Goal: Information Seeking & Learning: Learn about a topic

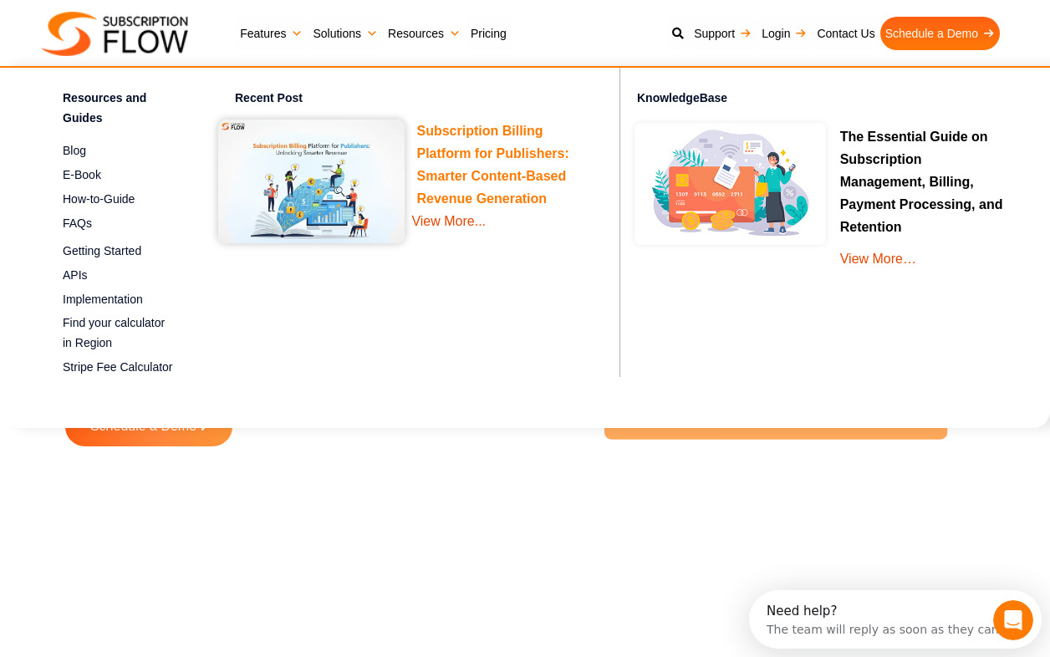
click at [465, 147] on link "Subscription Billing Platform for Publishers: Smarter Content-Based Revenue Gen…" at bounding box center [493, 168] width 152 height 88
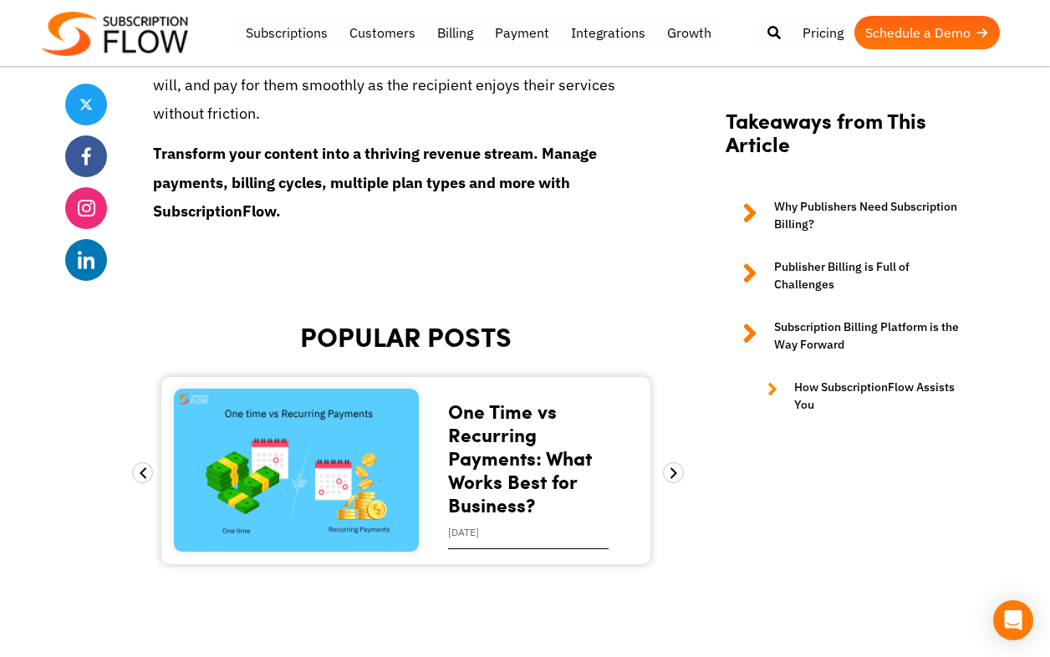
scroll to position [5737, 0]
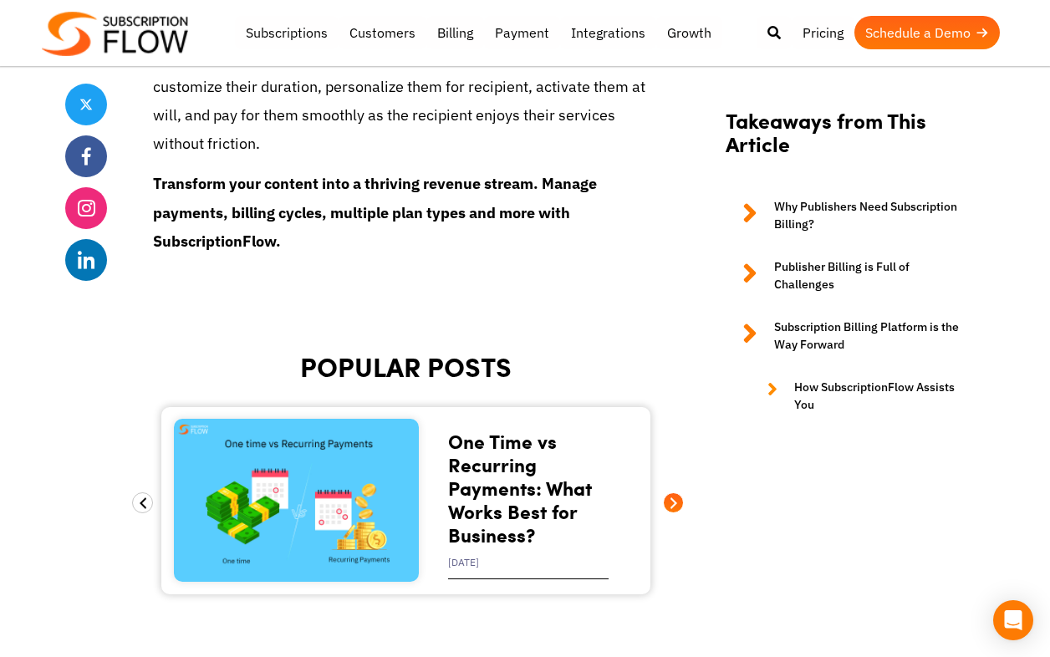
click at [673, 492] on span at bounding box center [673, 502] width 21 height 21
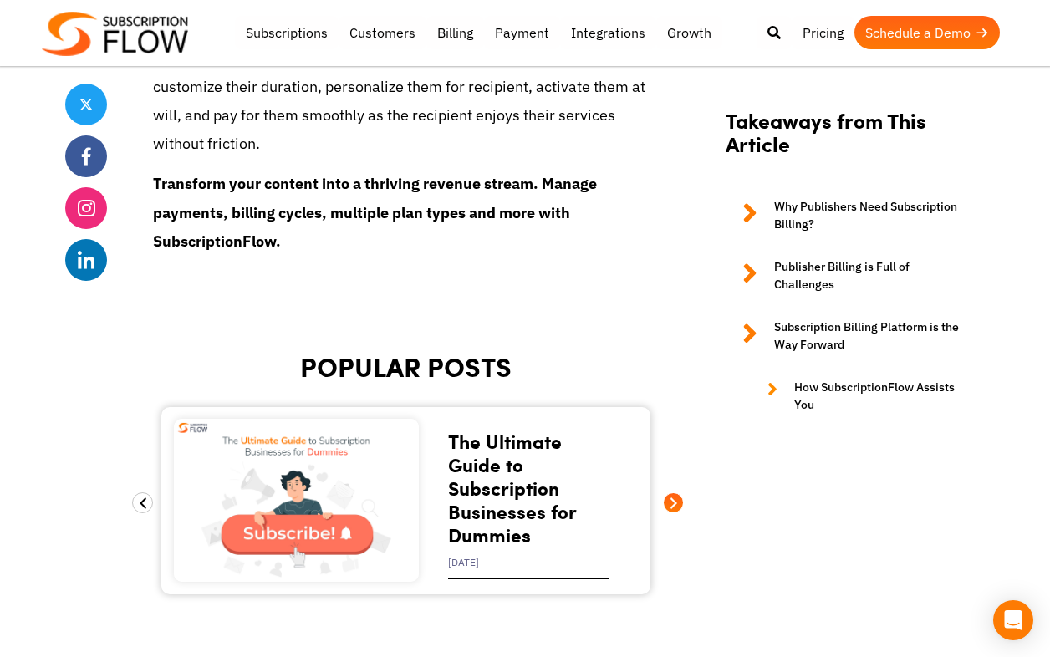
click at [676, 492] on span at bounding box center [673, 502] width 21 height 21
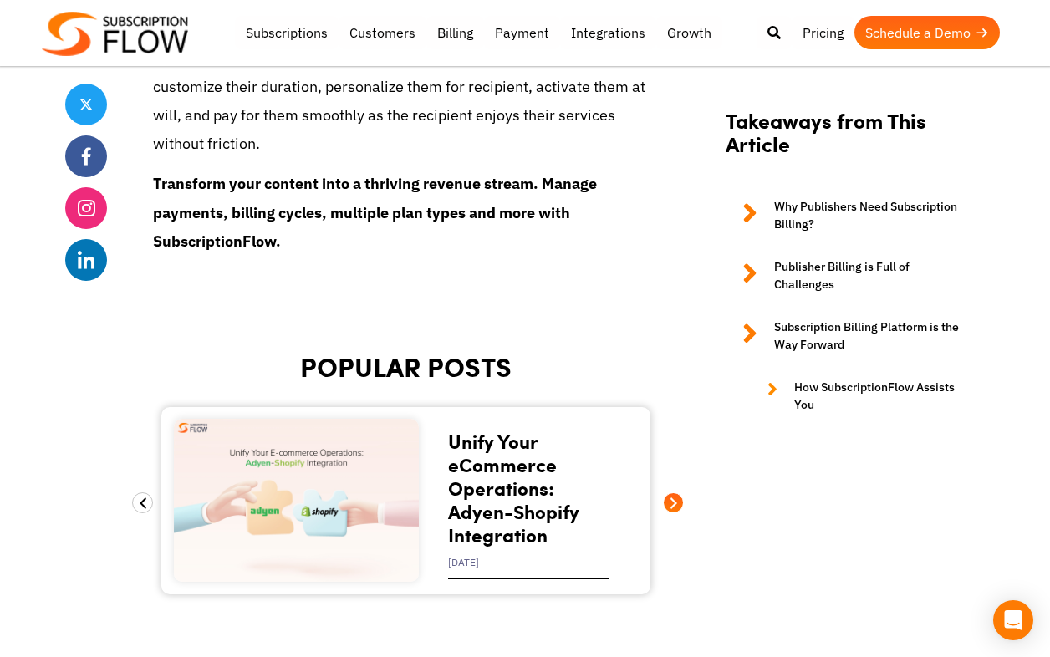
click at [676, 492] on span at bounding box center [673, 502] width 21 height 21
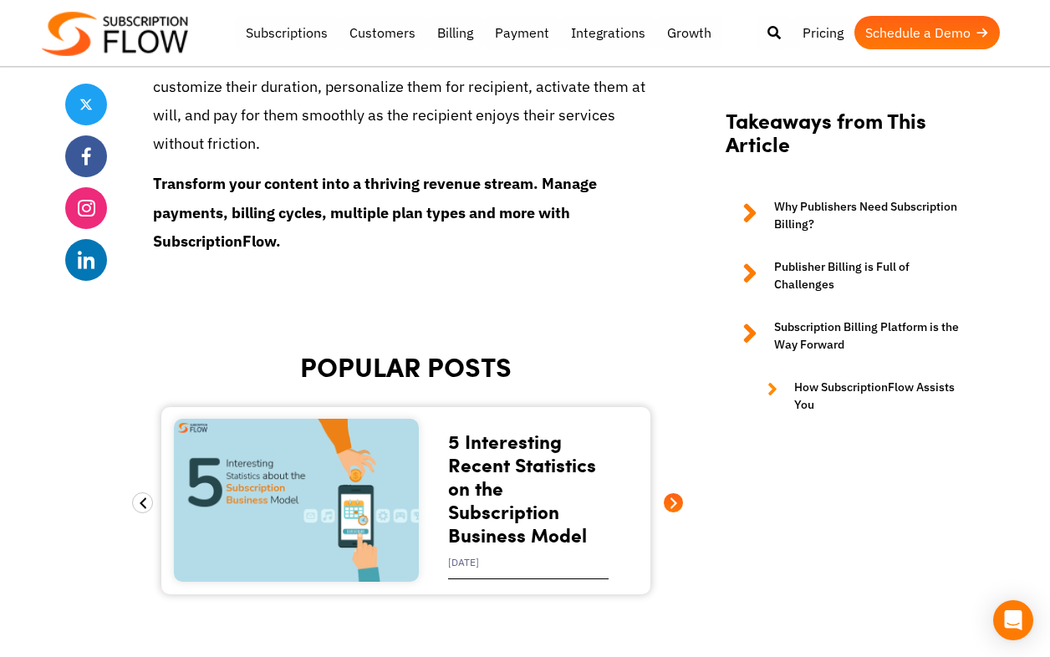
click at [678, 492] on span at bounding box center [673, 502] width 21 height 21
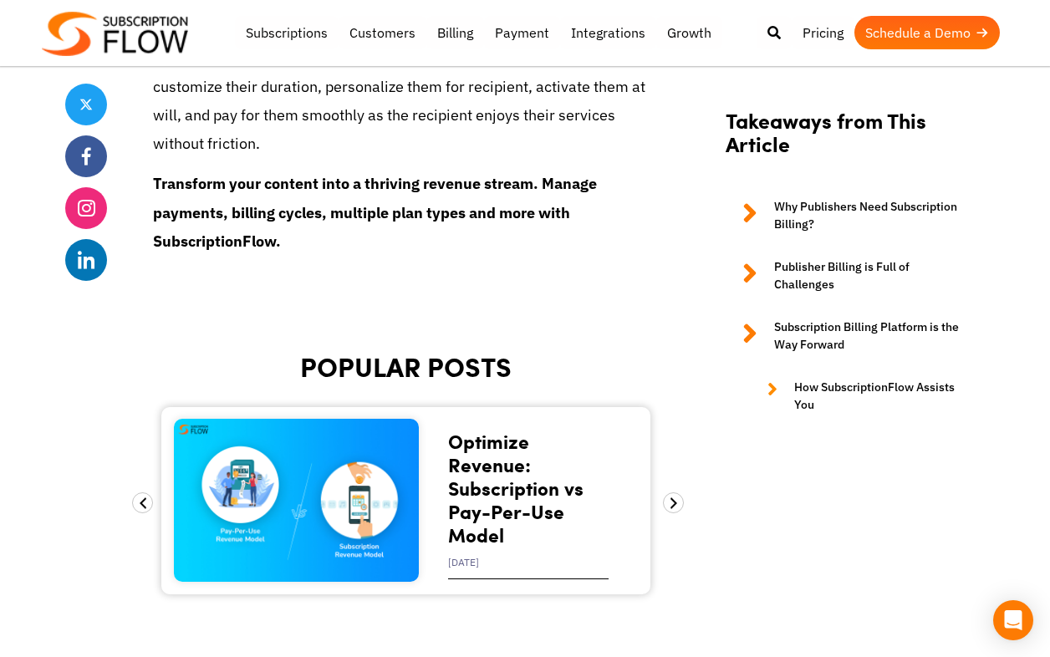
click at [481, 475] on link "Optimize Revenue: Subscription vs Pay-Per-Use Model" at bounding box center [515, 487] width 135 height 121
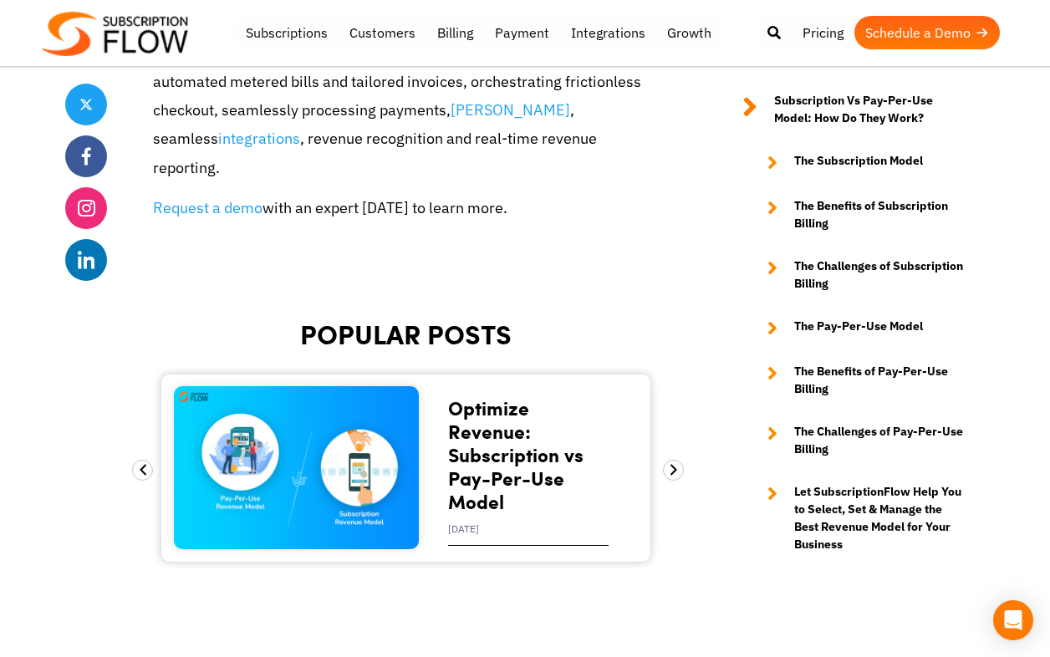
scroll to position [7833, 0]
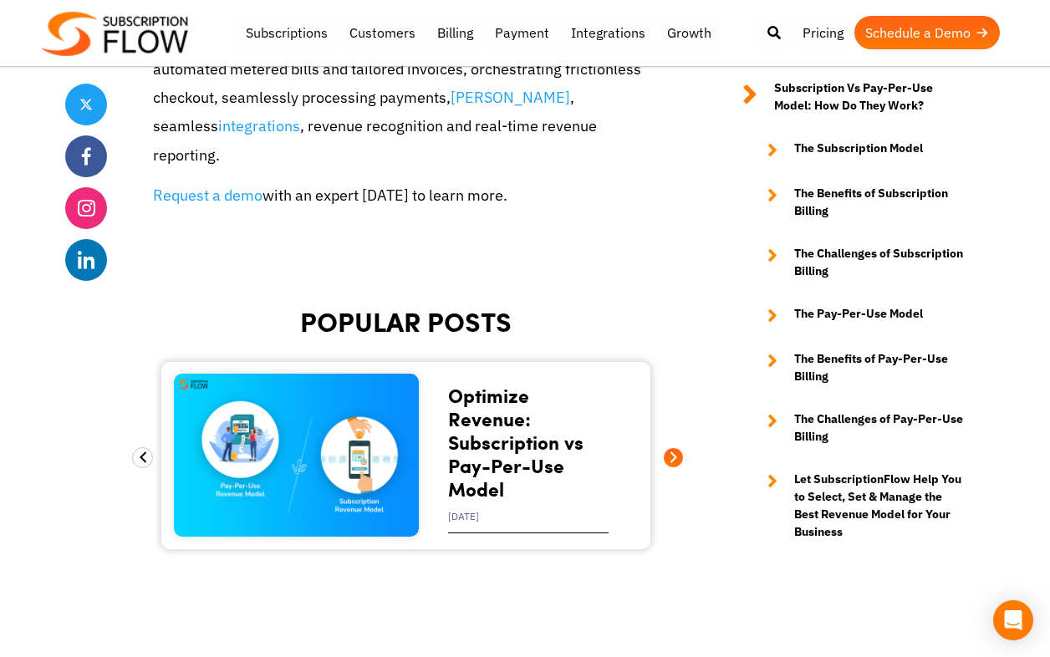
click at [675, 447] on span at bounding box center [673, 457] width 21 height 21
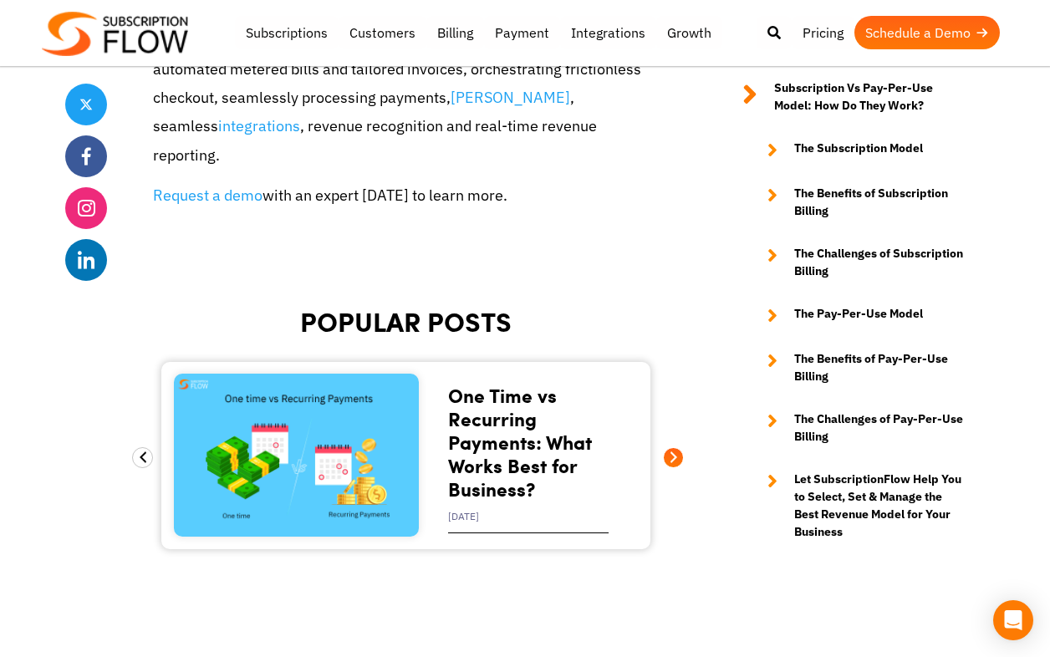
click at [675, 447] on span at bounding box center [673, 457] width 21 height 21
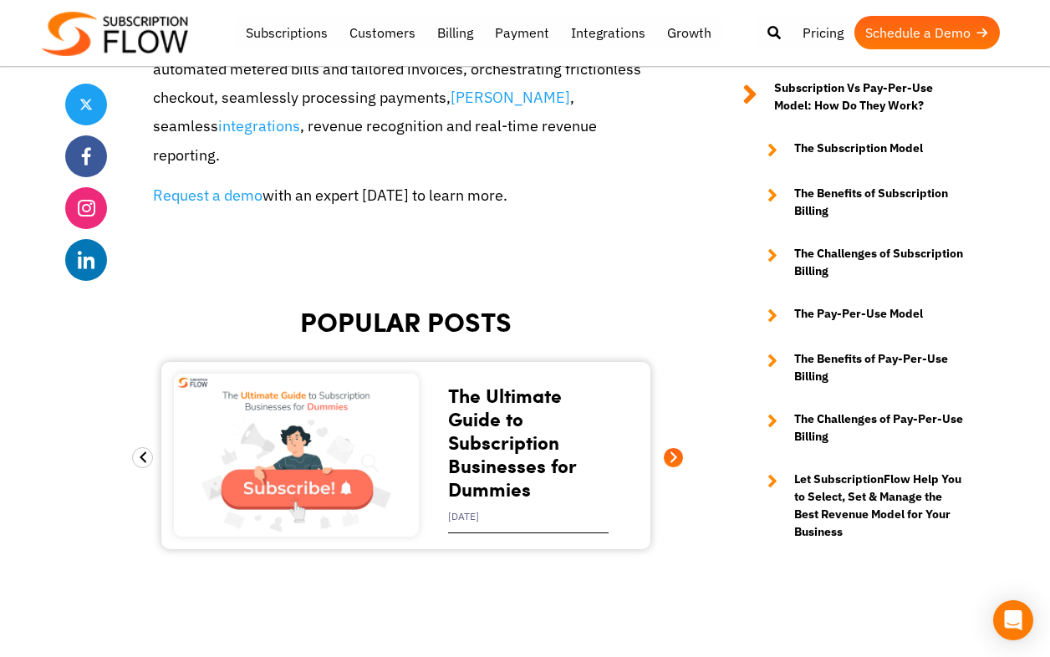
click at [676, 447] on span at bounding box center [673, 457] width 21 height 21
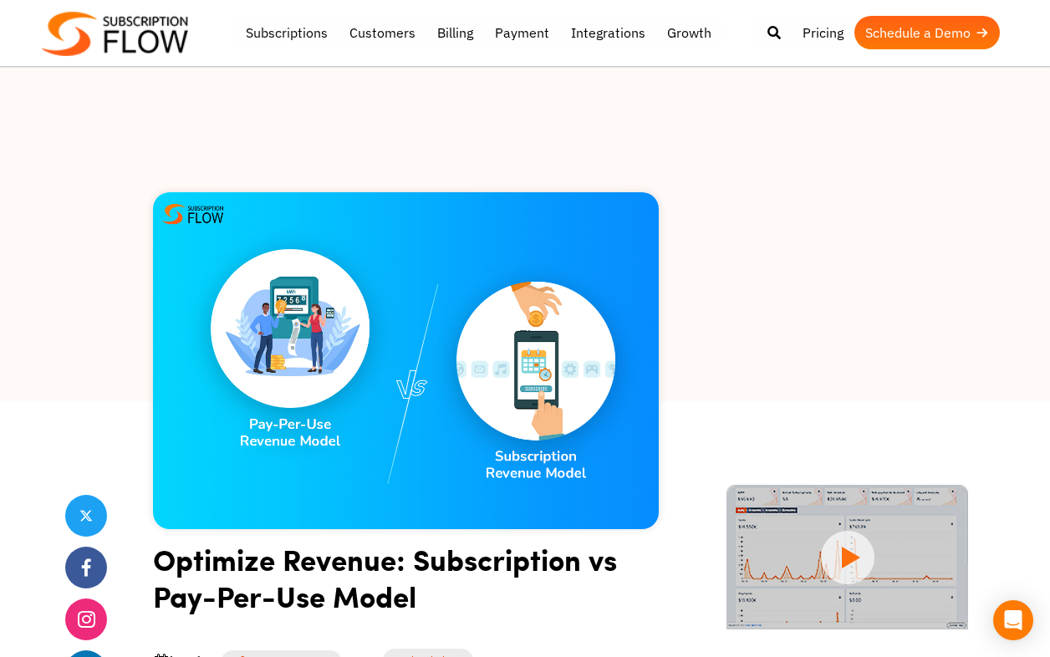
scroll to position [0, 0]
click at [281, 36] on link "Subscriptions" at bounding box center [287, 32] width 104 height 33
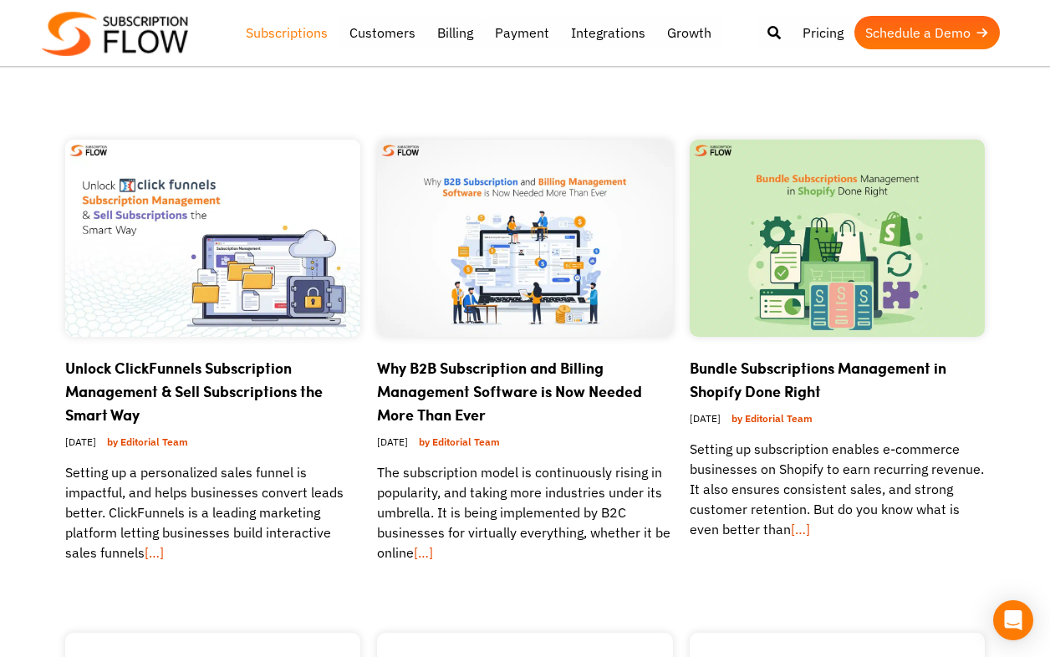
scroll to position [1089, 0]
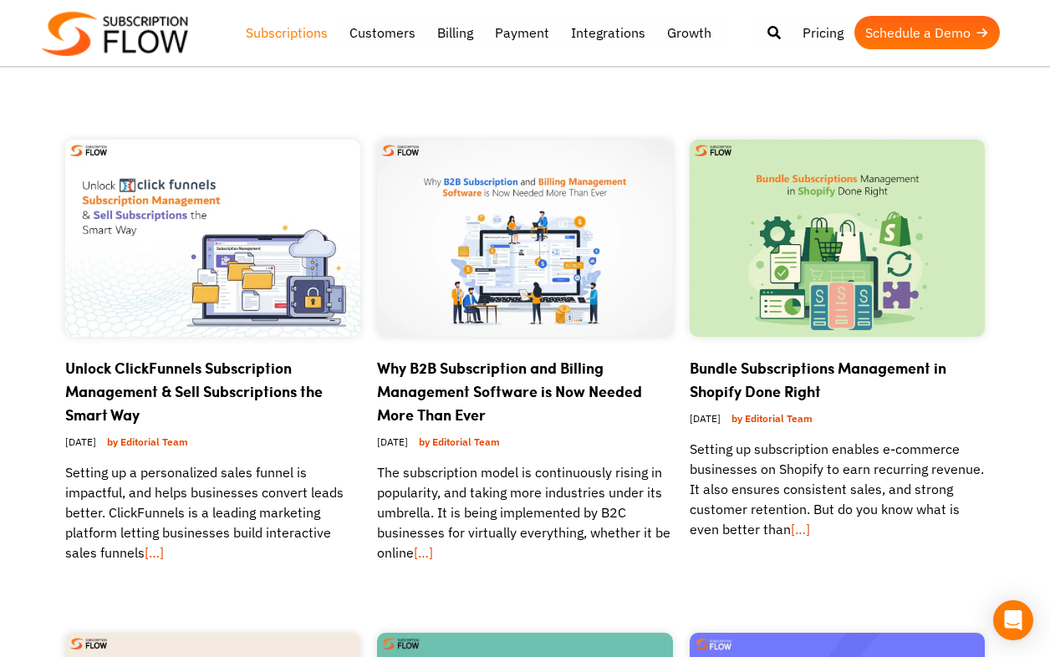
click at [465, 391] on link "Why B2B Subscription and Billing Management Software is Now Needed More Than Ev…" at bounding box center [509, 391] width 265 height 69
